Goal: Find specific fact: Find specific fact

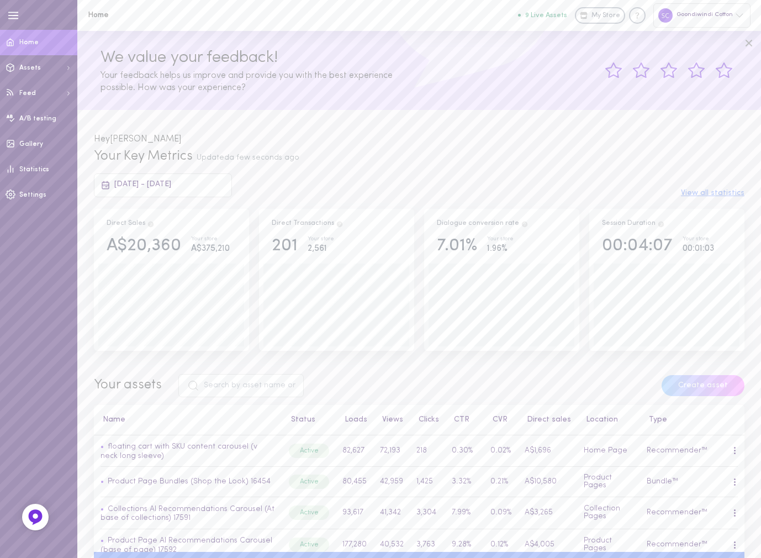
click at [171, 185] on span "[DATE] - [DATE]" at bounding box center [142, 184] width 57 height 8
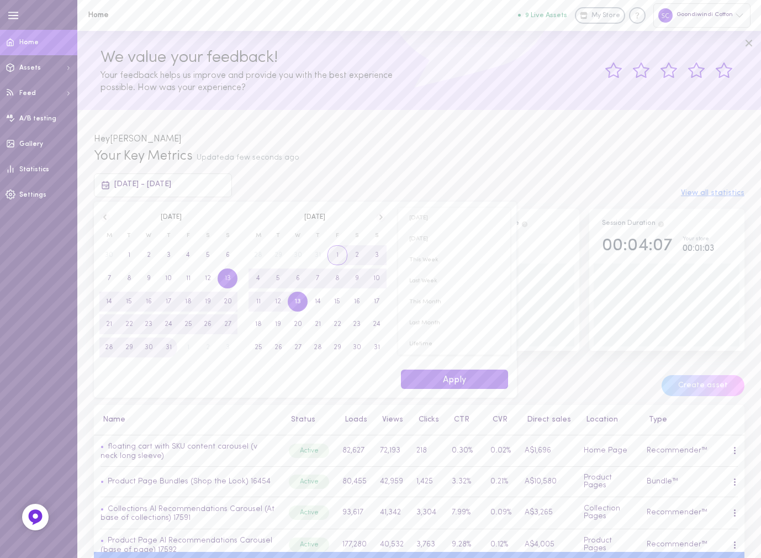
click at [340, 254] on span "1" at bounding box center [337, 255] width 20 height 20
click at [147, 301] on span "13" at bounding box center [149, 301] width 6 height 20
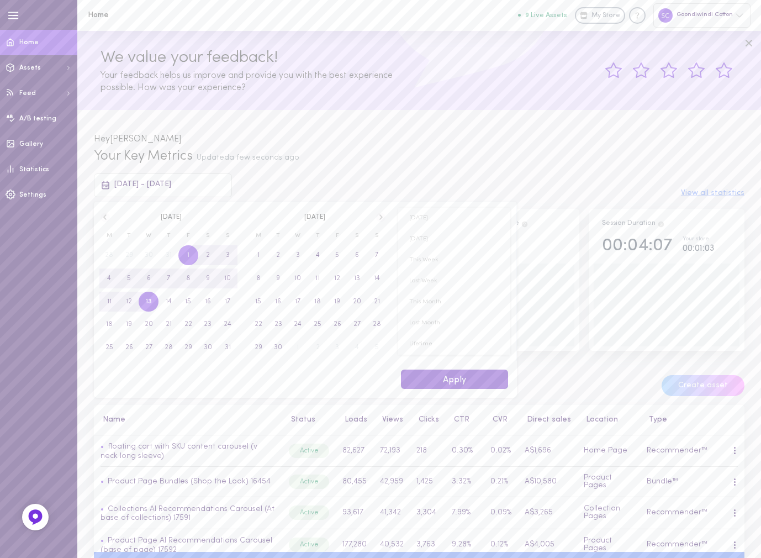
click at [489, 376] on button "Apply" at bounding box center [454, 378] width 107 height 19
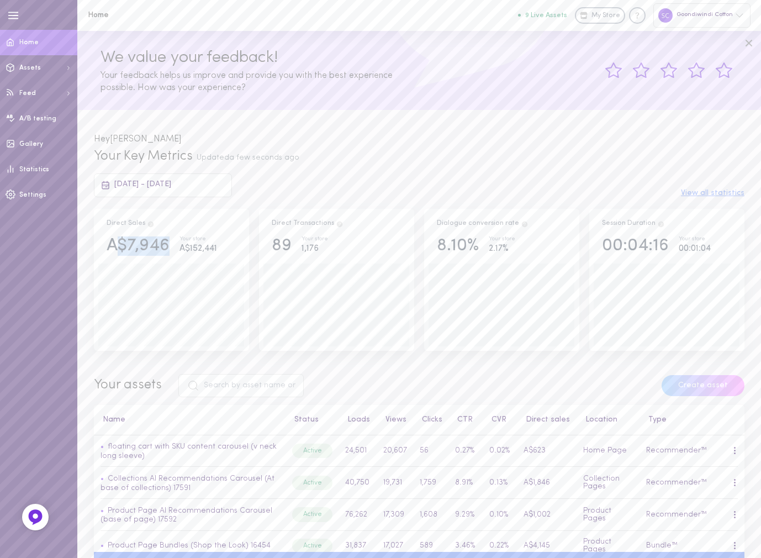
drag, startPoint x: 153, startPoint y: 246, endPoint x: 118, endPoint y: 246, distance: 35.3
click at [118, 246] on div "A$7,946" at bounding box center [138, 245] width 63 height 19
copy div "$7,946"
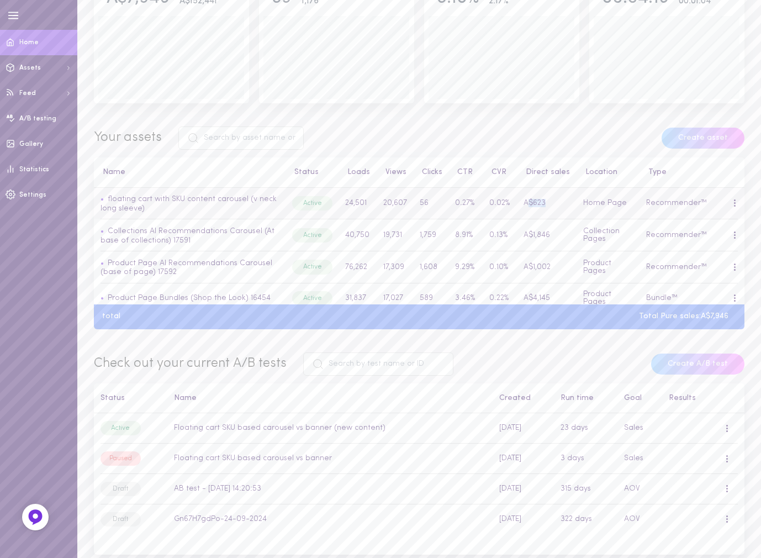
drag, startPoint x: 541, startPoint y: 203, endPoint x: 524, endPoint y: 203, distance: 16.6
click at [524, 203] on td "A$623" at bounding box center [546, 203] width 59 height 31
copy td "$623"
